Goal: Navigation & Orientation: Find specific page/section

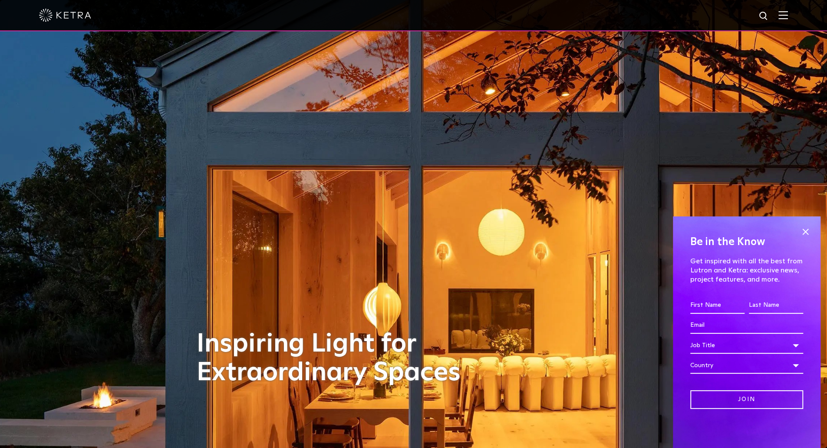
click at [787, 17] on img at bounding box center [784, 15] width 10 height 8
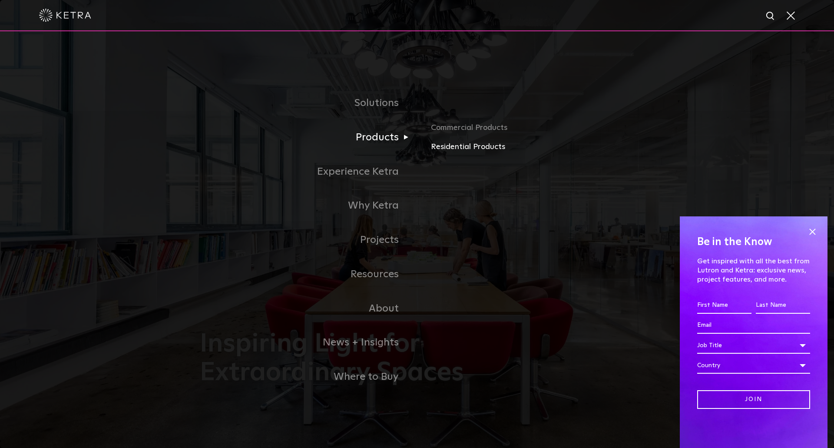
click at [444, 148] on link "Residential Products" at bounding box center [532, 147] width 203 height 13
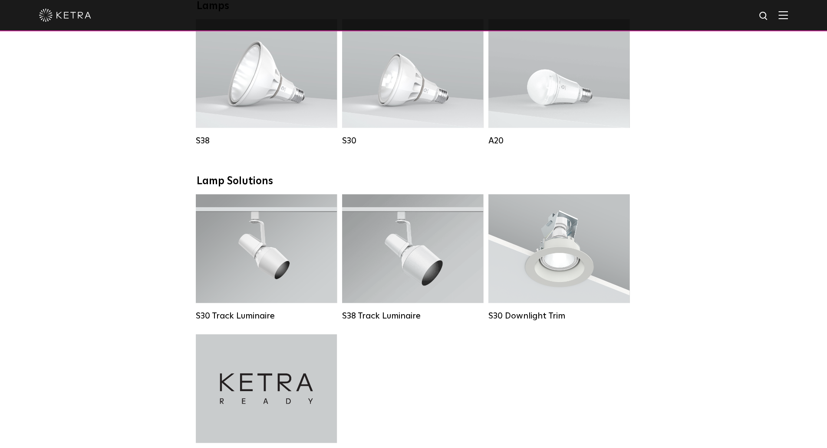
scroll to position [521, 0]
click at [788, 25] on div at bounding box center [413, 15] width 749 height 30
click at [788, 15] on img at bounding box center [784, 15] width 10 height 8
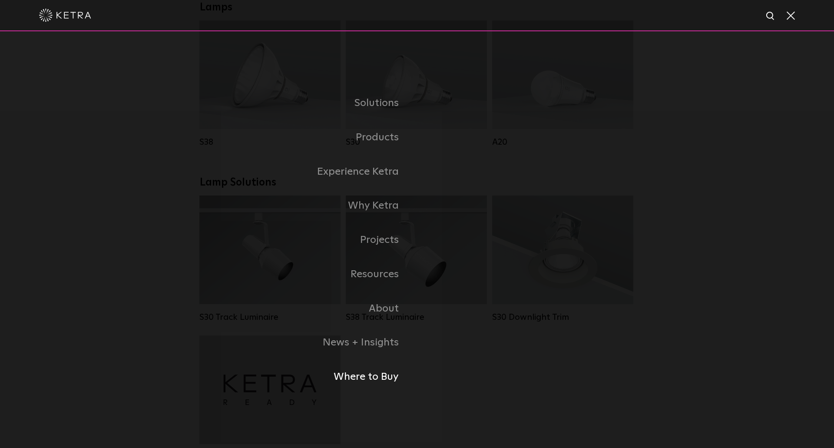
click at [375, 376] on link "Where to Buy" at bounding box center [308, 377] width 217 height 34
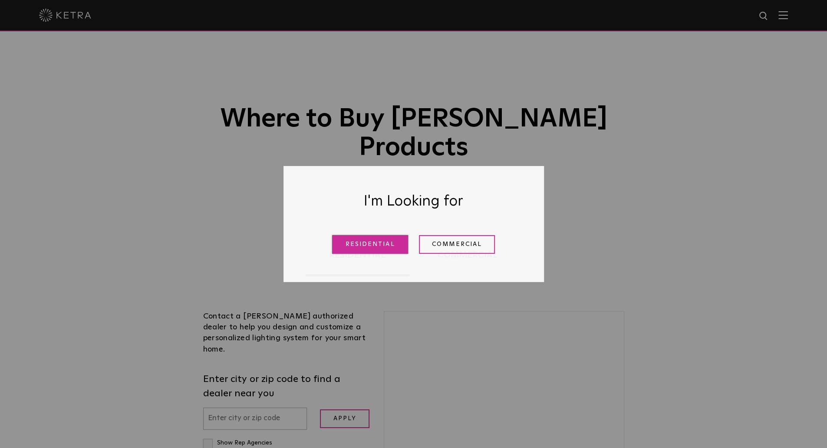
click at [362, 247] on link "Residential" at bounding box center [370, 244] width 76 height 19
